Goal: Transaction & Acquisition: Download file/media

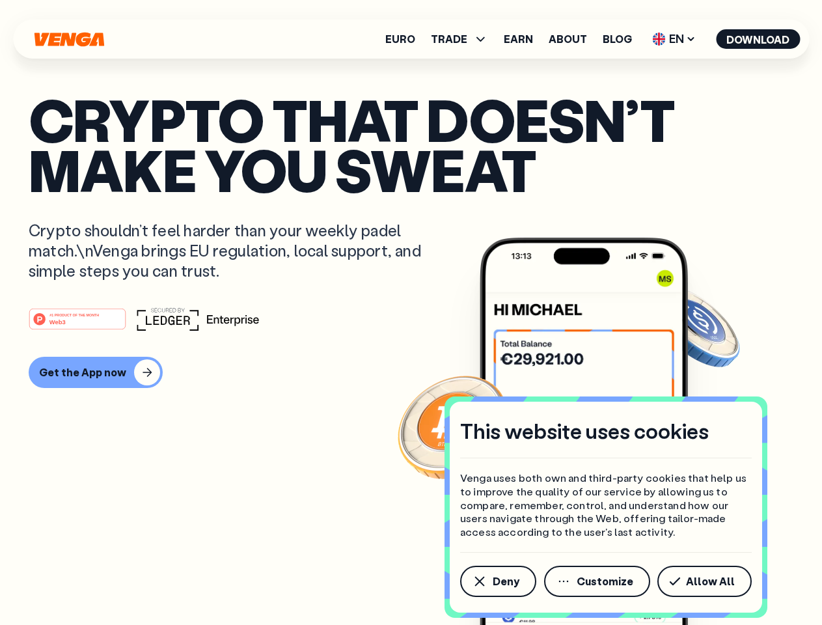
click at [411, 312] on div "#1 PRODUCT OF THE MONTH Web3" at bounding box center [411, 318] width 764 height 23
click at [497, 581] on span "Deny" at bounding box center [505, 581] width 27 height 10
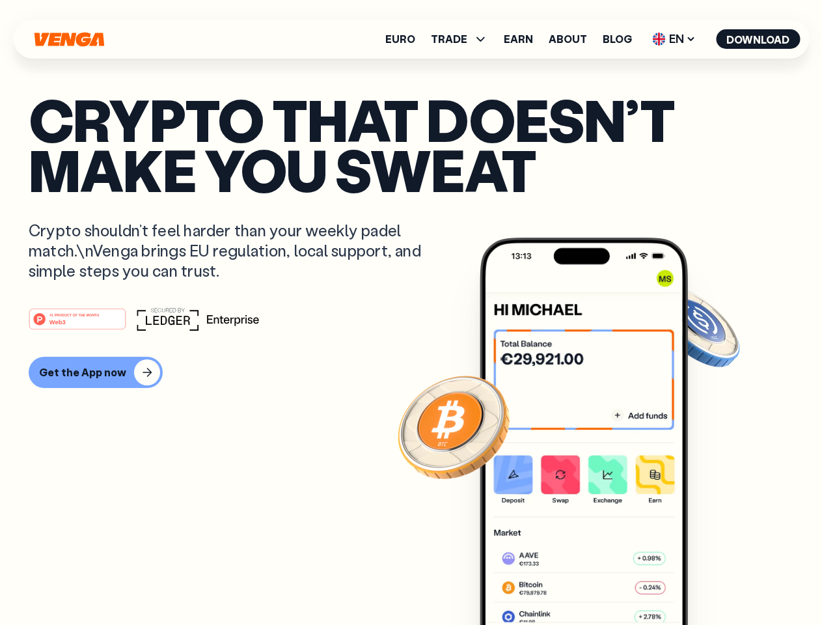
click at [598, 581] on img at bounding box center [583, 455] width 208 height 436
click at [707, 581] on article "Crypto that doesn’t make you sweat Crypto shouldn’t feel harder than your weekl…" at bounding box center [411, 338] width 764 height 488
click at [463, 39] on span "TRADE" at bounding box center [449, 39] width 36 height 10
click at [674, 39] on span "EN" at bounding box center [673, 39] width 53 height 21
click at [758, 39] on button "Download" at bounding box center [758, 39] width 84 height 20
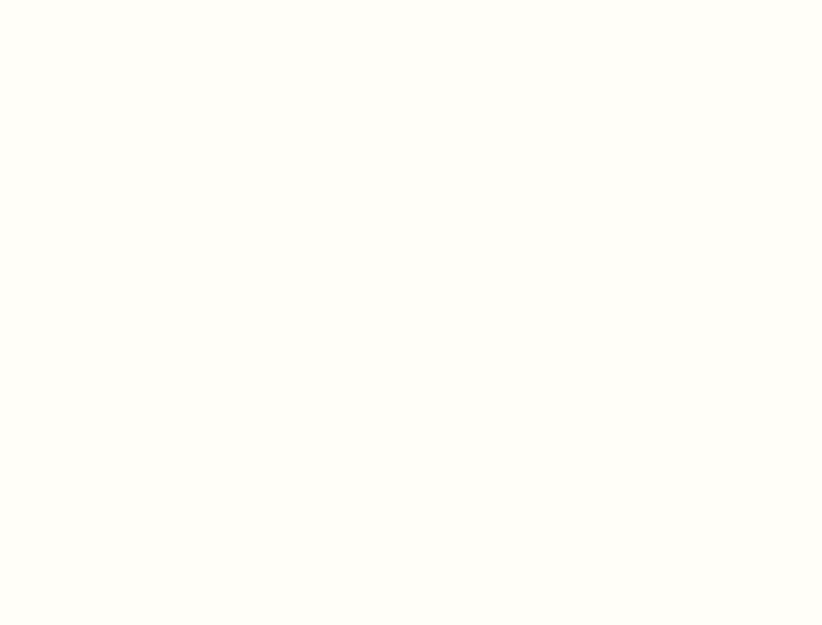
click at [411, 0] on html "This website uses cookies Venga uses both own and third-party cookies that help…" at bounding box center [411, 0] width 822 height 0
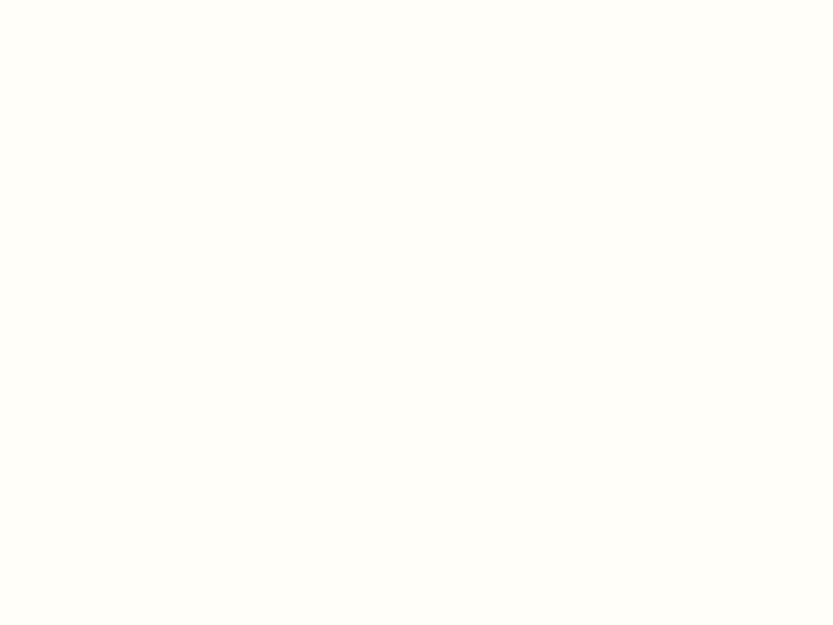
click at [94, 0] on html "This website uses cookies Venga uses both own and third-party cookies that help…" at bounding box center [416, 0] width 833 height 0
click at [79, 0] on html "This website uses cookies Venga uses both own and third-party cookies that help…" at bounding box center [416, 0] width 833 height 0
